Goal: Find specific page/section: Find specific page/section

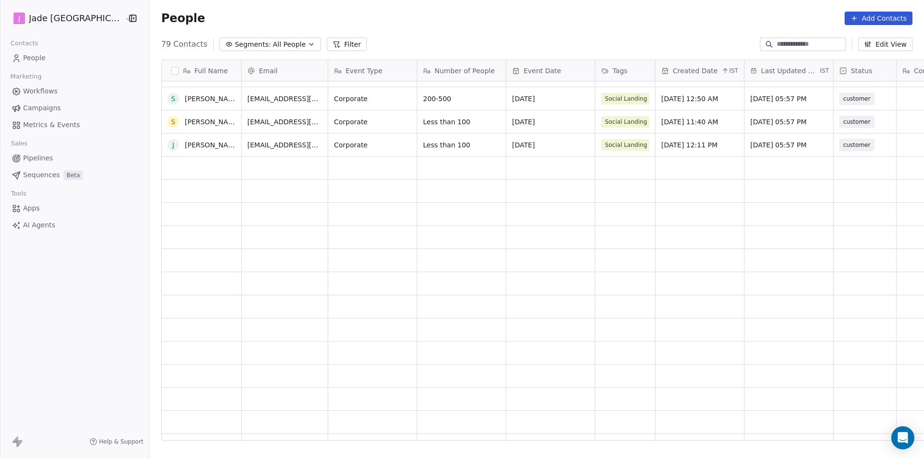
scroll to position [982, 0]
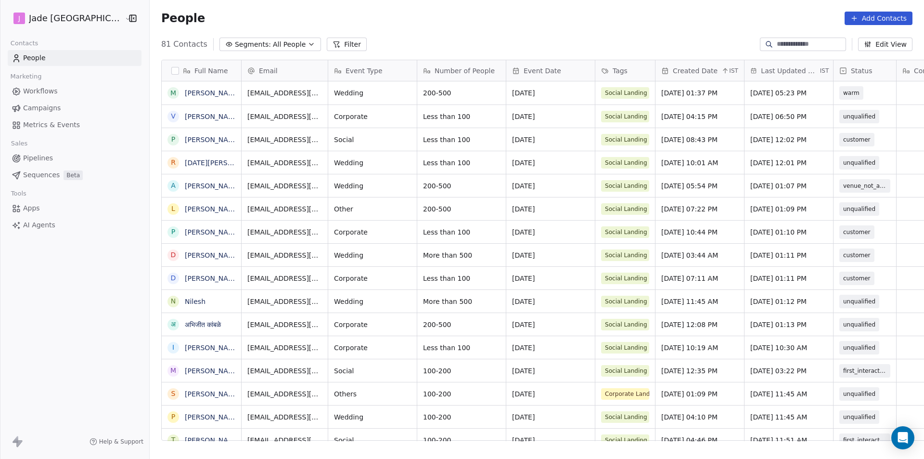
scroll to position [396, 787]
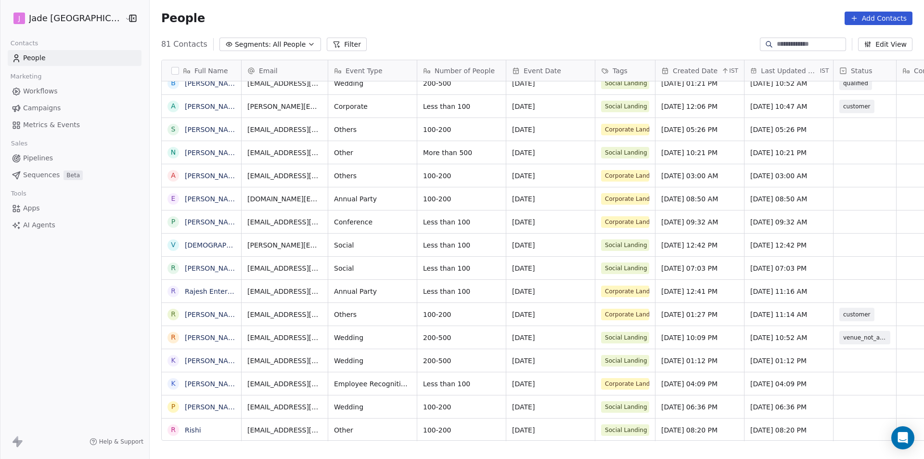
scroll to position [7, 0]
click at [185, 429] on link "Rishi" at bounding box center [193, 430] width 16 height 8
